Goal: Task Accomplishment & Management: Complete application form

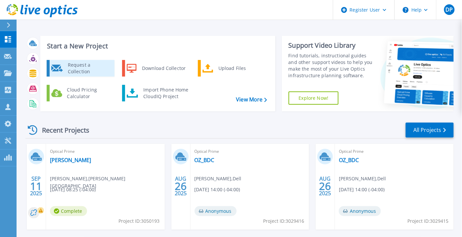
click at [65, 62] on div "Request a Collection" at bounding box center [89, 68] width 48 height 13
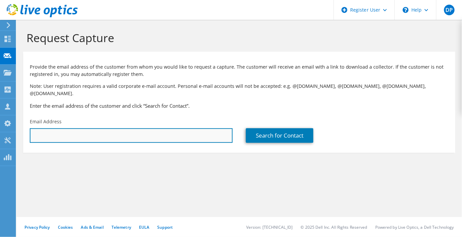
paste input "jliccardi@lencoarmor.com"
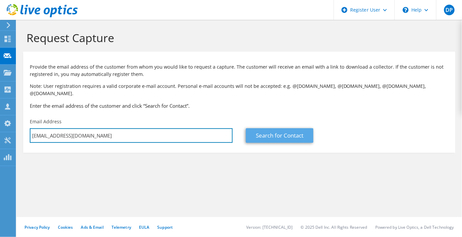
type input "jliccardi@lencoarmor.com"
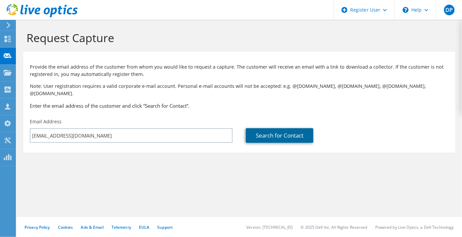
click at [291, 135] on link "Search for Contact" at bounding box center [279, 135] width 67 height 15
type input "Lenco Industries, Inc."
type input "Josh"
type input "Liccardi"
type input "United States"
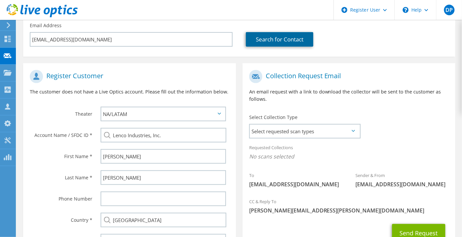
scroll to position [110, 0]
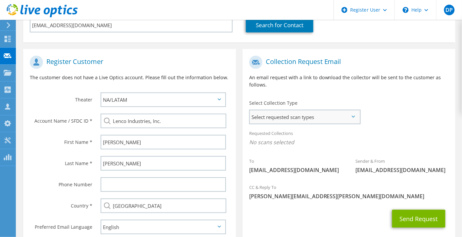
click at [354, 112] on span "Select requested scan types" at bounding box center [305, 116] width 110 height 13
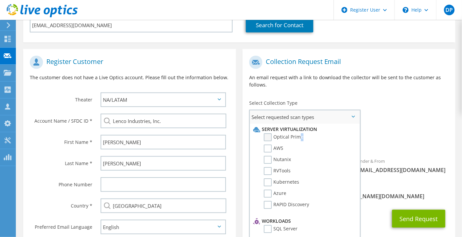
click at [301, 133] on label "Optical Prime" at bounding box center [284, 137] width 40 height 8
drag, startPoint x: 301, startPoint y: 131, endPoint x: 270, endPoint y: 130, distance: 31.5
click at [270, 133] on label "Optical Prime" at bounding box center [284, 137] width 40 height 8
click at [0, 0] on input "Optical Prime" at bounding box center [0, 0] width 0 height 0
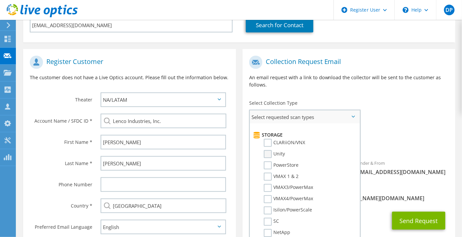
click at [267, 150] on label "Unity" at bounding box center [274, 154] width 21 height 8
click at [0, 0] on input "Unity" at bounding box center [0, 0] width 0 height 0
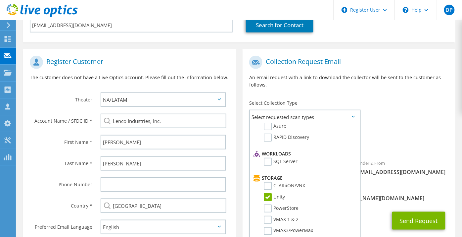
scroll to position [146, 0]
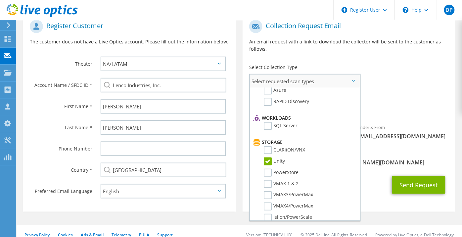
click at [351, 74] on span "Select requested scan types" at bounding box center [305, 80] width 110 height 13
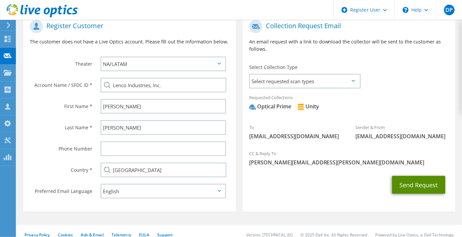
click at [403, 176] on button "Send Request" at bounding box center [418, 185] width 53 height 18
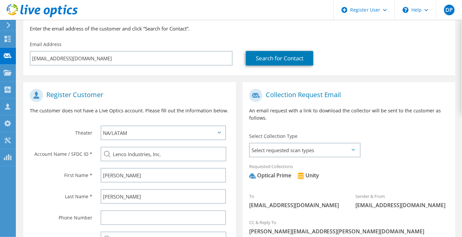
scroll to position [72, 0]
